Goal: Task Accomplishment & Management: Manage account settings

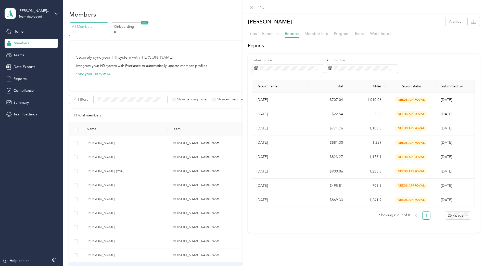
click at [169, 156] on div "[PERSON_NAME] Archive Trips Expenses Reports Member info Program Rates Work hou…" at bounding box center [242, 133] width 485 height 266
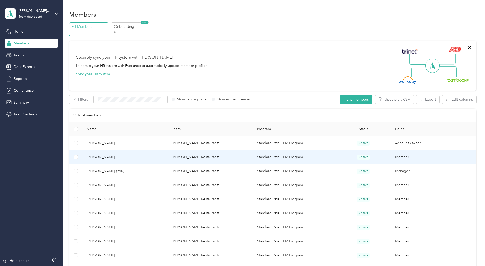
click at [176, 157] on td "[PERSON_NAME] Restaurants" at bounding box center [210, 157] width 85 height 14
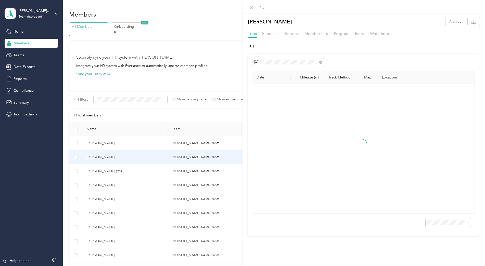
click at [294, 35] on span "Reports" at bounding box center [292, 33] width 14 height 5
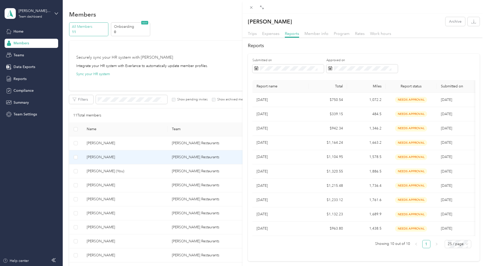
click at [109, 187] on div "[PERSON_NAME] Archive Trips Expenses Reports Member info Program Rates Work hou…" at bounding box center [242, 133] width 485 height 266
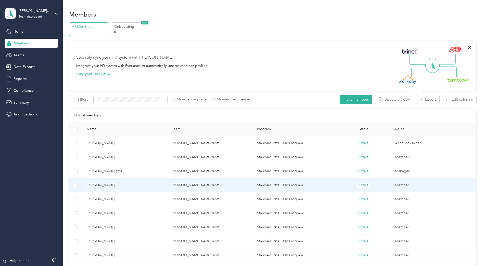
click at [109, 187] on span "[PERSON_NAME]" at bounding box center [125, 185] width 77 height 6
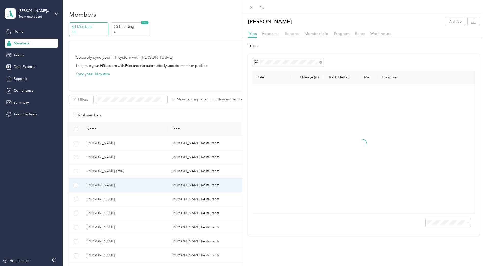
click at [295, 35] on span "Reports" at bounding box center [292, 33] width 14 height 5
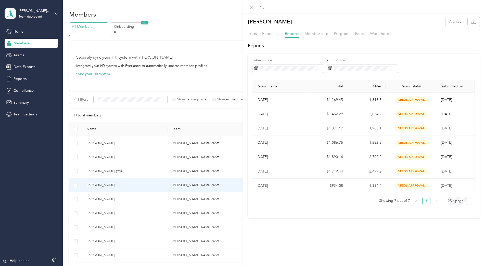
click at [121, 202] on div "[PERSON_NAME] Archive Trips Expenses Reports Member info Program Rates Work hou…" at bounding box center [242, 133] width 485 height 266
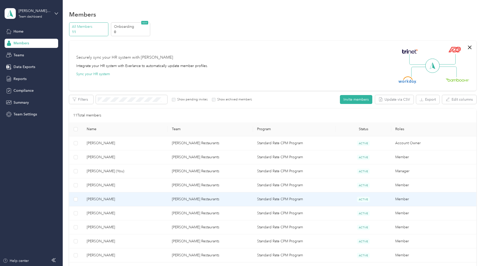
click at [174, 200] on td "[PERSON_NAME] Restaurants" at bounding box center [210, 199] width 85 height 14
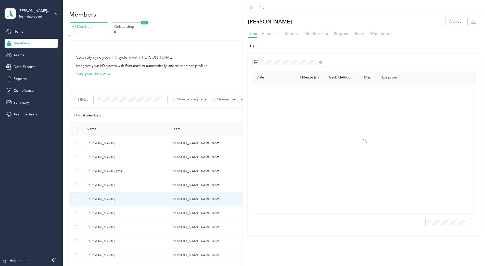
click at [288, 33] on span "Reports" at bounding box center [292, 33] width 14 height 5
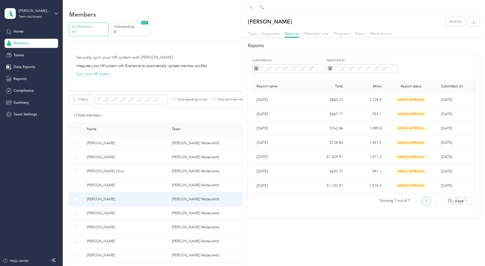
click at [118, 216] on div "[PERSON_NAME] Archive Trips Expenses Reports Member info Program Rates Work hou…" at bounding box center [242, 133] width 485 height 266
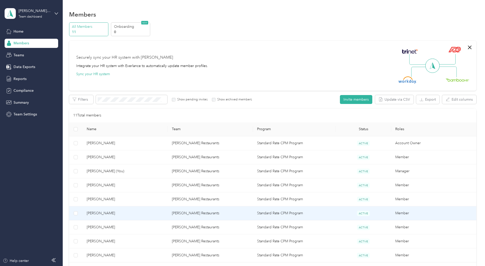
click at [118, 211] on span "[PERSON_NAME]" at bounding box center [125, 213] width 77 height 6
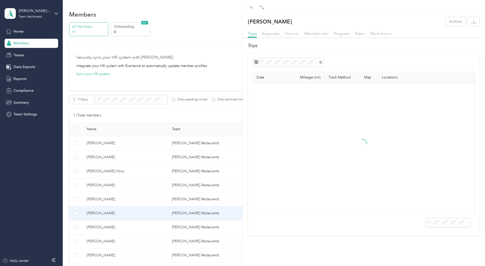
click at [292, 34] on span "Reports" at bounding box center [292, 33] width 14 height 5
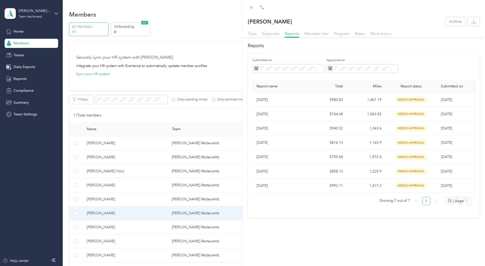
click at [289, 37] on div at bounding box center [292, 37] width 14 height 1
click at [111, 228] on div "[PERSON_NAME] Archive Trips Expenses Reports Member info Program Rates Work hou…" at bounding box center [242, 133] width 485 height 266
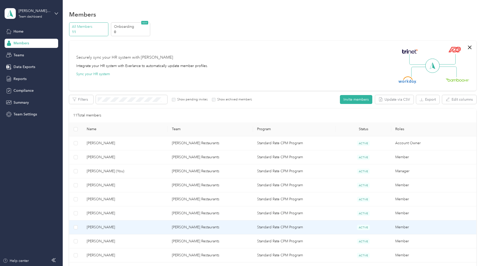
click at [171, 226] on td "[PERSON_NAME] Restaurants" at bounding box center [210, 227] width 85 height 14
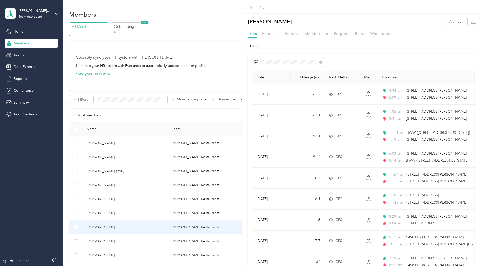
click at [291, 35] on span "Reports" at bounding box center [292, 33] width 14 height 5
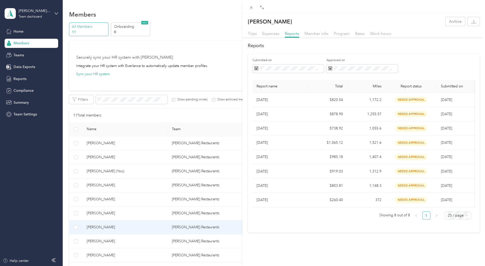
click at [180, 242] on div "[PERSON_NAME] Archive Trips Expenses Reports Member info Program Rates Work hou…" at bounding box center [242, 133] width 485 height 266
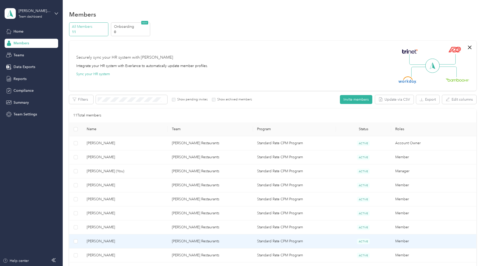
click at [181, 242] on td "[PERSON_NAME] Restaurants" at bounding box center [210, 241] width 85 height 14
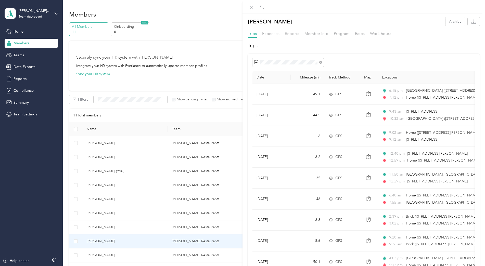
click at [291, 33] on span "Reports" at bounding box center [292, 33] width 14 height 5
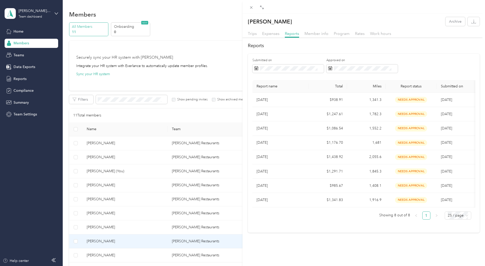
click at [176, 256] on div "[PERSON_NAME] Archive Trips Expenses Reports Member info Program Rates Work hou…" at bounding box center [242, 133] width 485 height 266
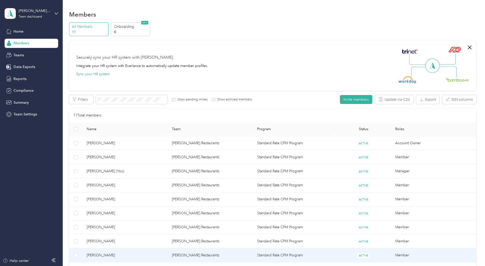
click at [176, 256] on td "[PERSON_NAME] Restaurants" at bounding box center [210, 255] width 85 height 14
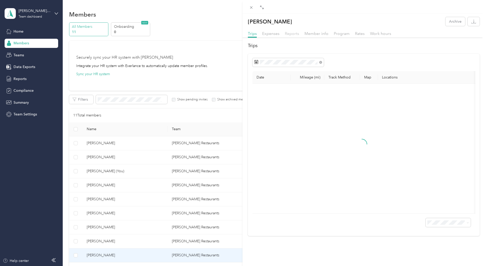
click at [289, 33] on span "Reports" at bounding box center [292, 33] width 14 height 5
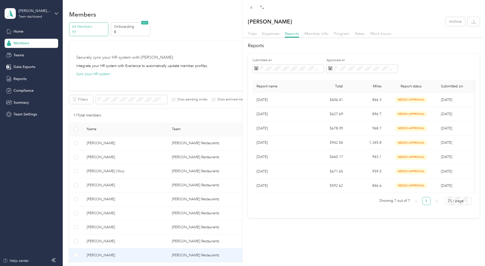
click at [233, 197] on div "[PERSON_NAME] Archive Trips Expenses Reports Member info Program Rates Work hou…" at bounding box center [242, 133] width 485 height 266
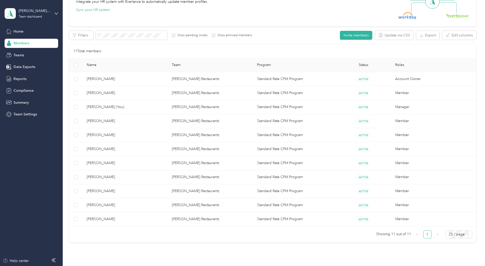
scroll to position [72, 0]
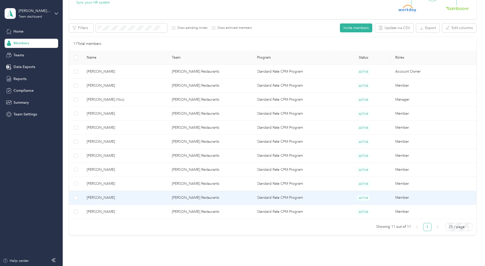
click at [183, 200] on td "[PERSON_NAME] Restaurants" at bounding box center [210, 198] width 85 height 14
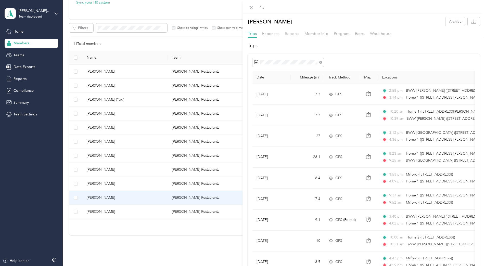
click at [291, 34] on span "Reports" at bounding box center [292, 33] width 14 height 5
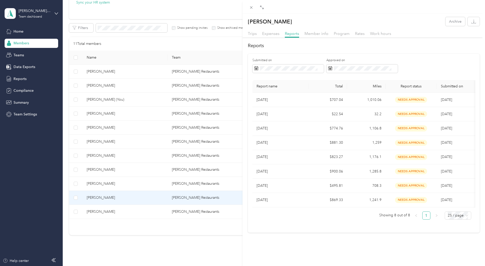
click at [173, 211] on div "[PERSON_NAME] Archive Trips Expenses Reports Member info Program Rates Work hou…" at bounding box center [242, 133] width 485 height 266
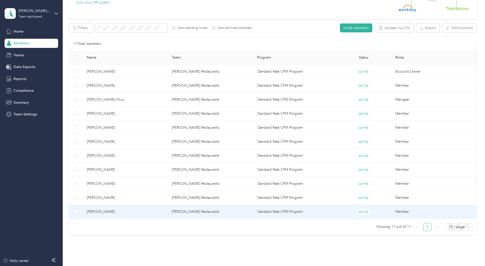
click at [173, 211] on td "[PERSON_NAME] Restaurants" at bounding box center [210, 212] width 85 height 14
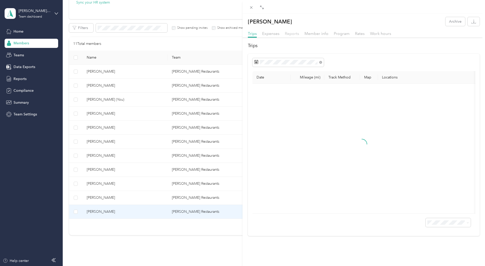
click at [293, 35] on span "Reports" at bounding box center [292, 33] width 14 height 5
